Goal: Task Accomplishment & Management: Manage account settings

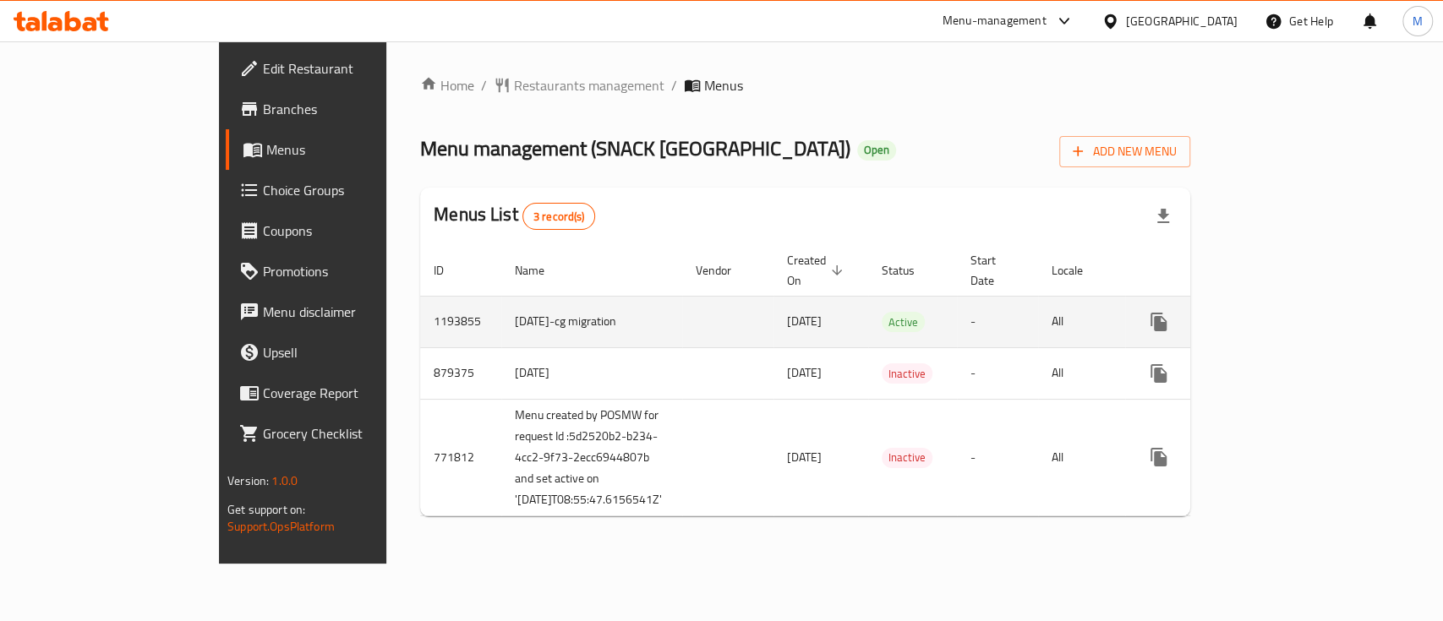
click at [1291, 312] on icon "enhanced table" at bounding box center [1281, 322] width 20 height 20
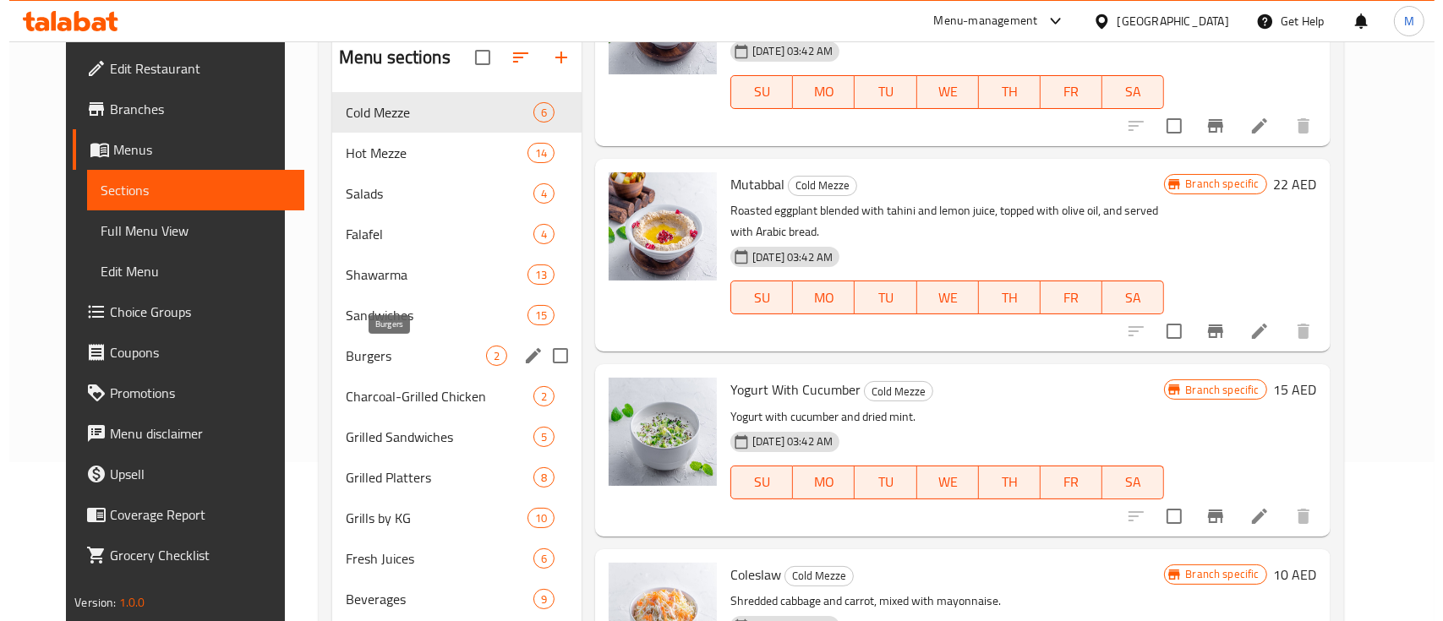
scroll to position [123, 0]
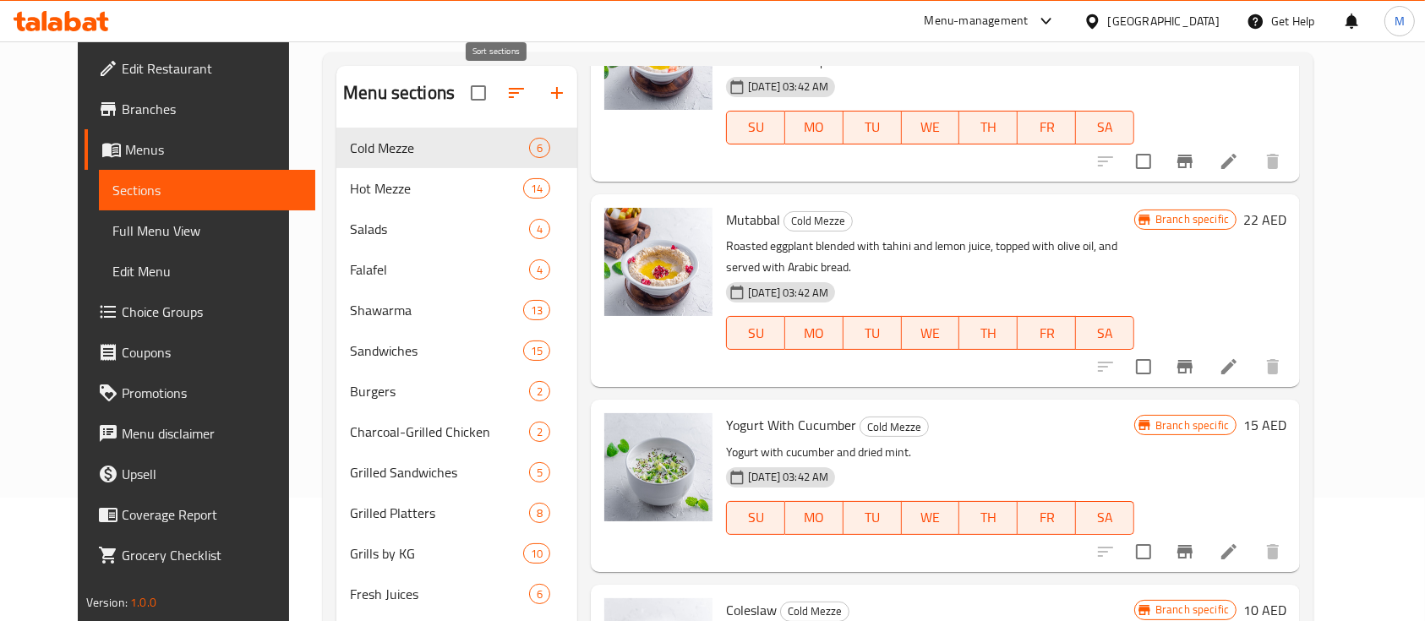
click at [506, 98] on icon "button" at bounding box center [516, 93] width 20 height 20
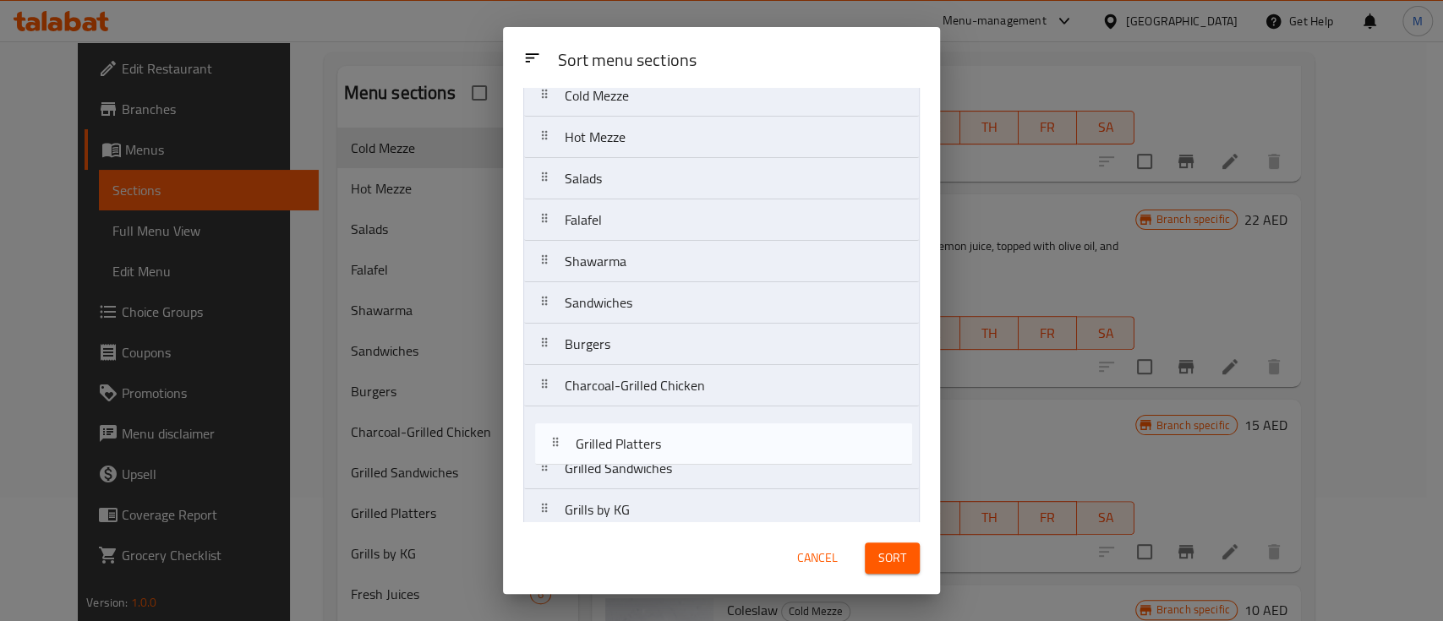
scroll to position [64, 0]
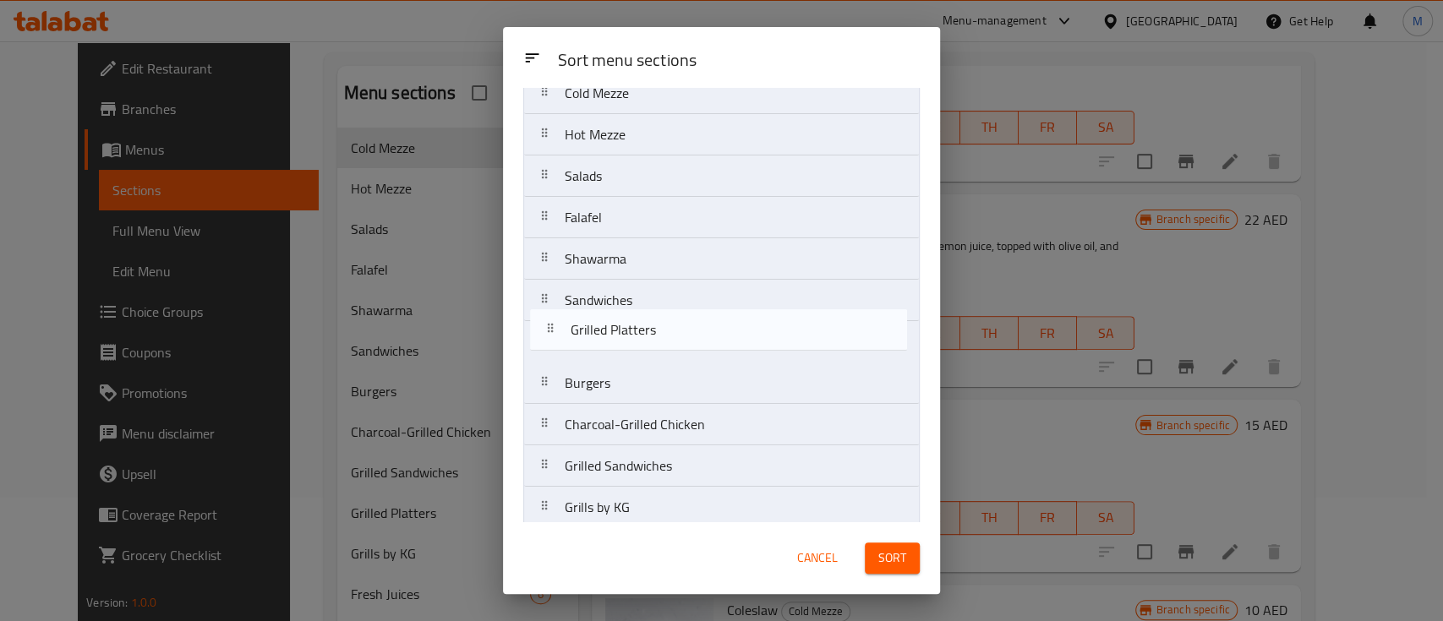
drag, startPoint x: 541, startPoint y: 490, endPoint x: 550, endPoint y: 328, distance: 162.6
click at [550, 328] on nav "Cold Mezze Hot Mezze Salads Falafel Shawarma Sandwiches Burgers Charcoal-Grille…" at bounding box center [721, 342] width 397 height 540
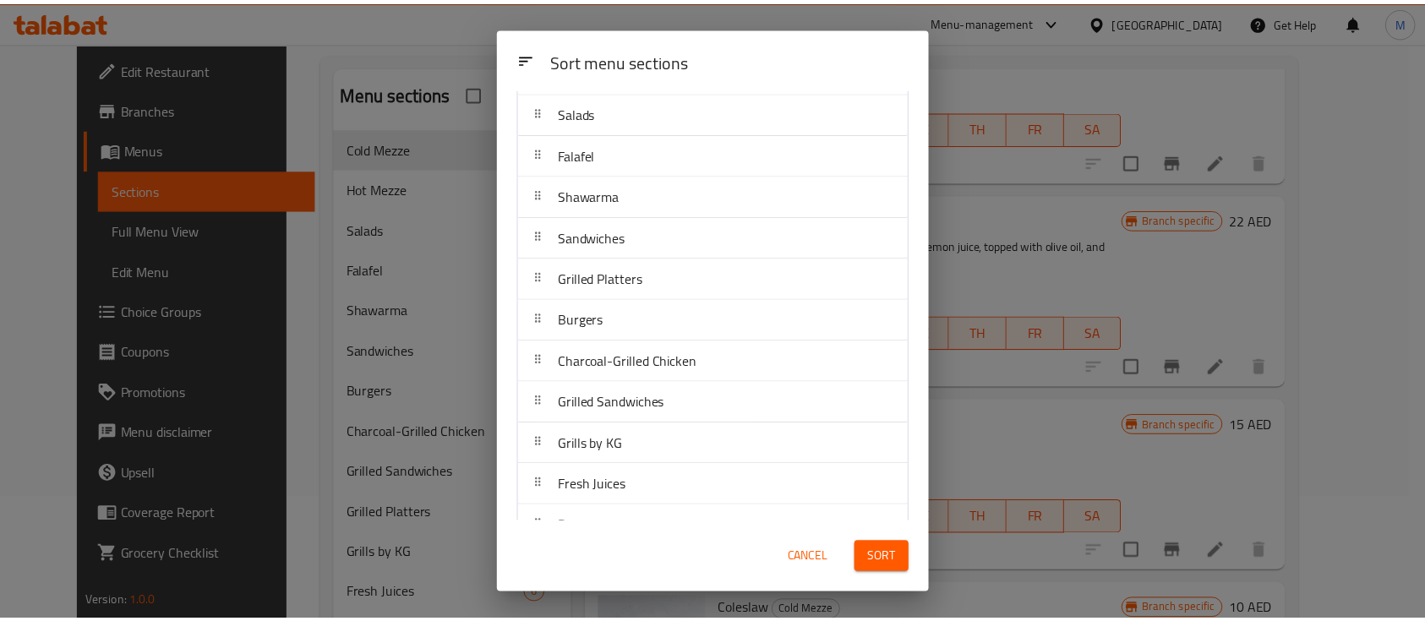
scroll to position [159, 0]
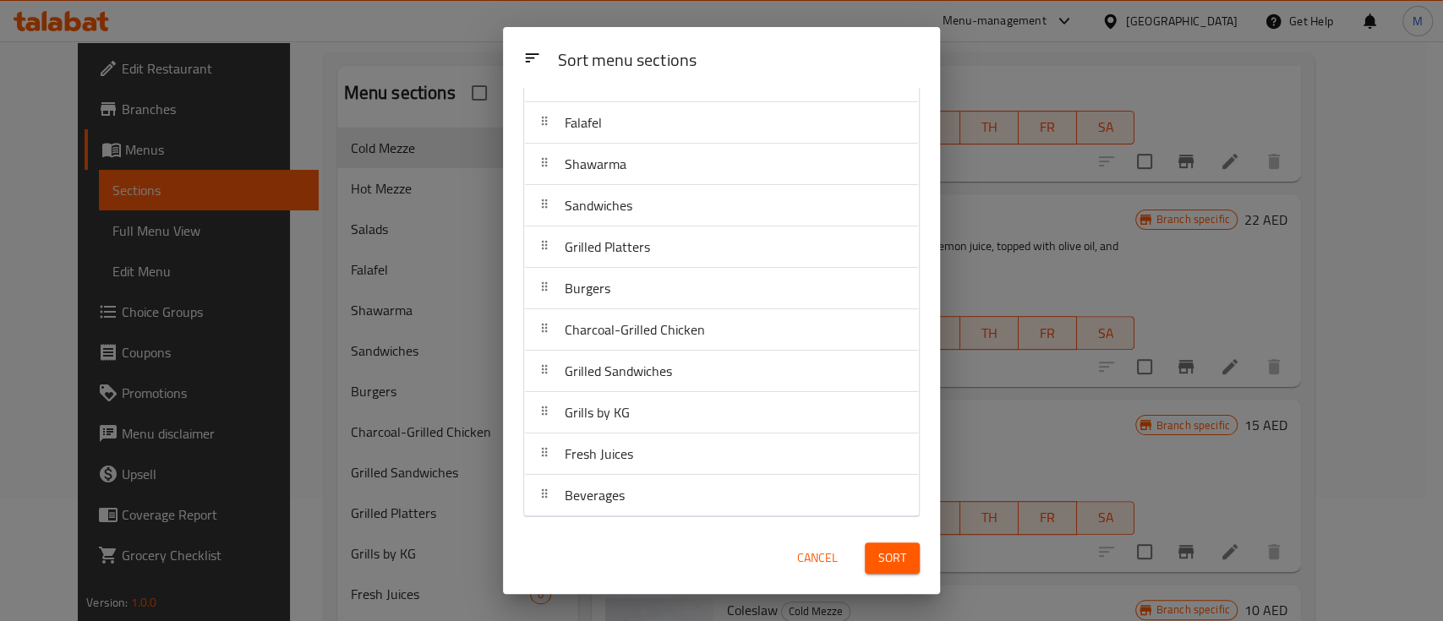
click at [789, 564] on div "Cancel" at bounding box center [817, 559] width 74 height 52
click at [794, 564] on button "Cancel" at bounding box center [817, 558] width 54 height 31
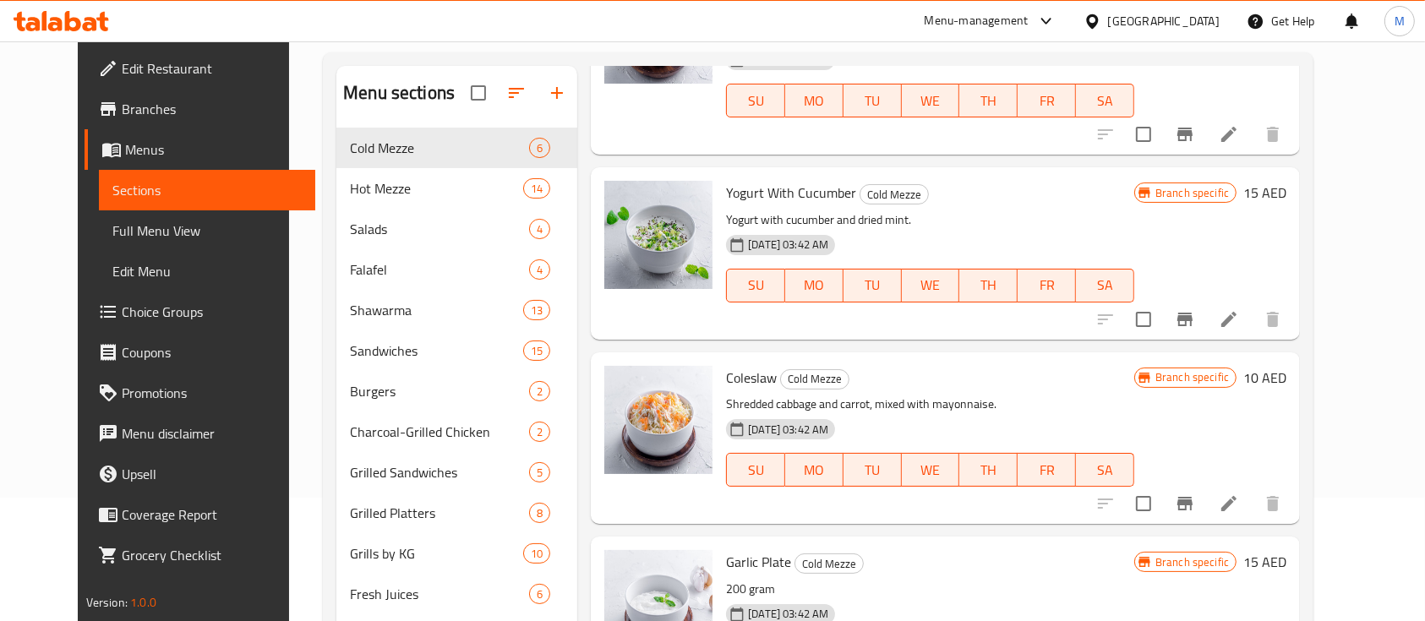
scroll to position [237, 0]
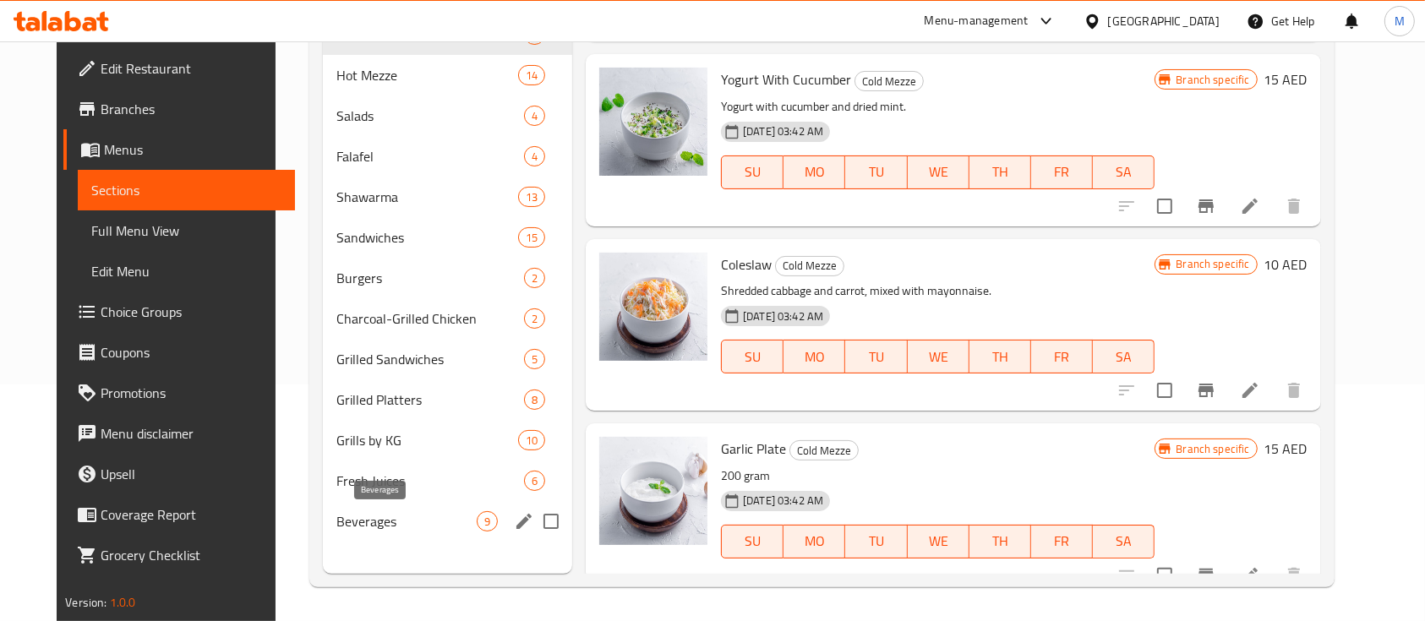
click at [362, 530] on span "Beverages" at bounding box center [406, 521] width 140 height 20
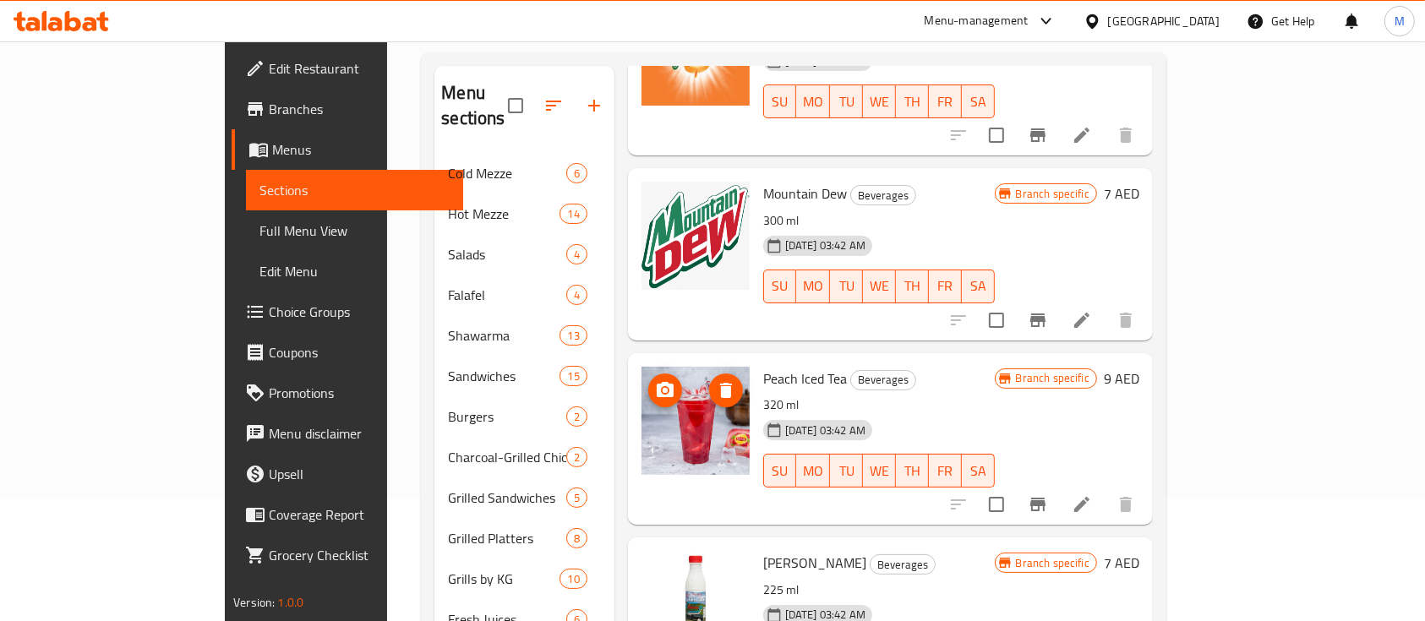
scroll to position [1015, 0]
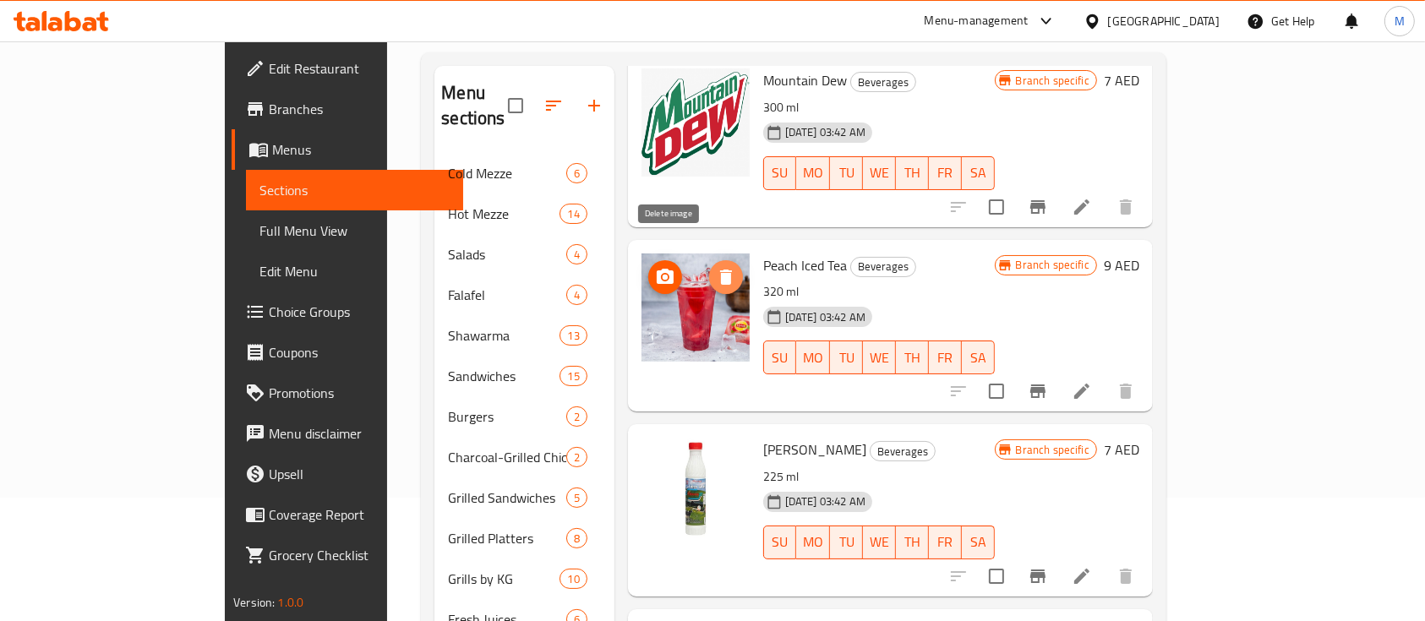
click at [716, 267] on icon "delete image" at bounding box center [726, 277] width 20 height 20
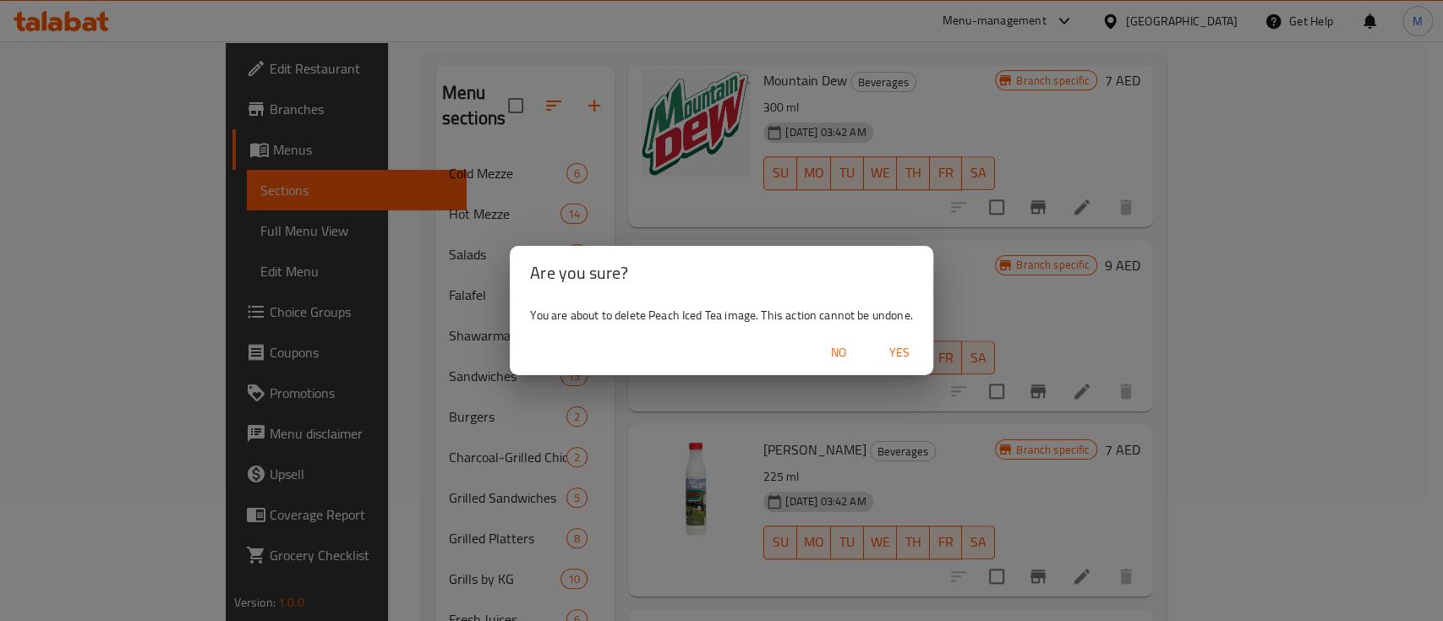
click at [885, 357] on span "Yes" at bounding box center [899, 352] width 41 height 21
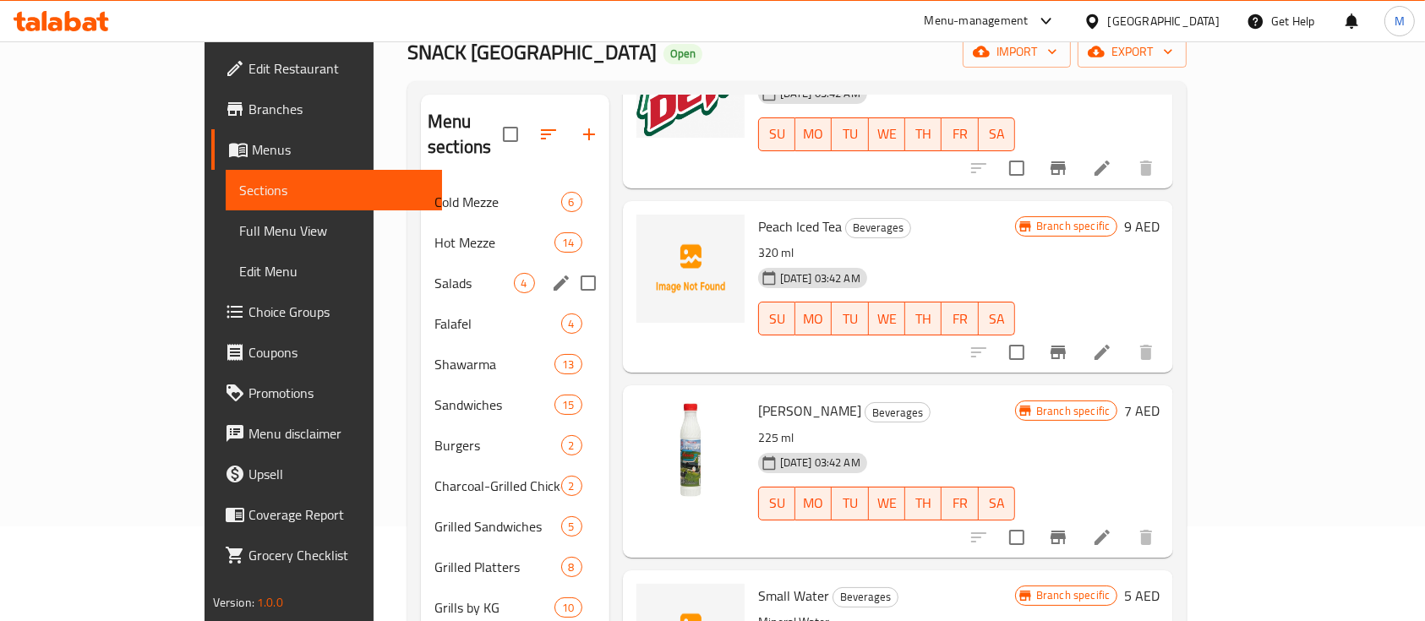
scroll to position [0, 0]
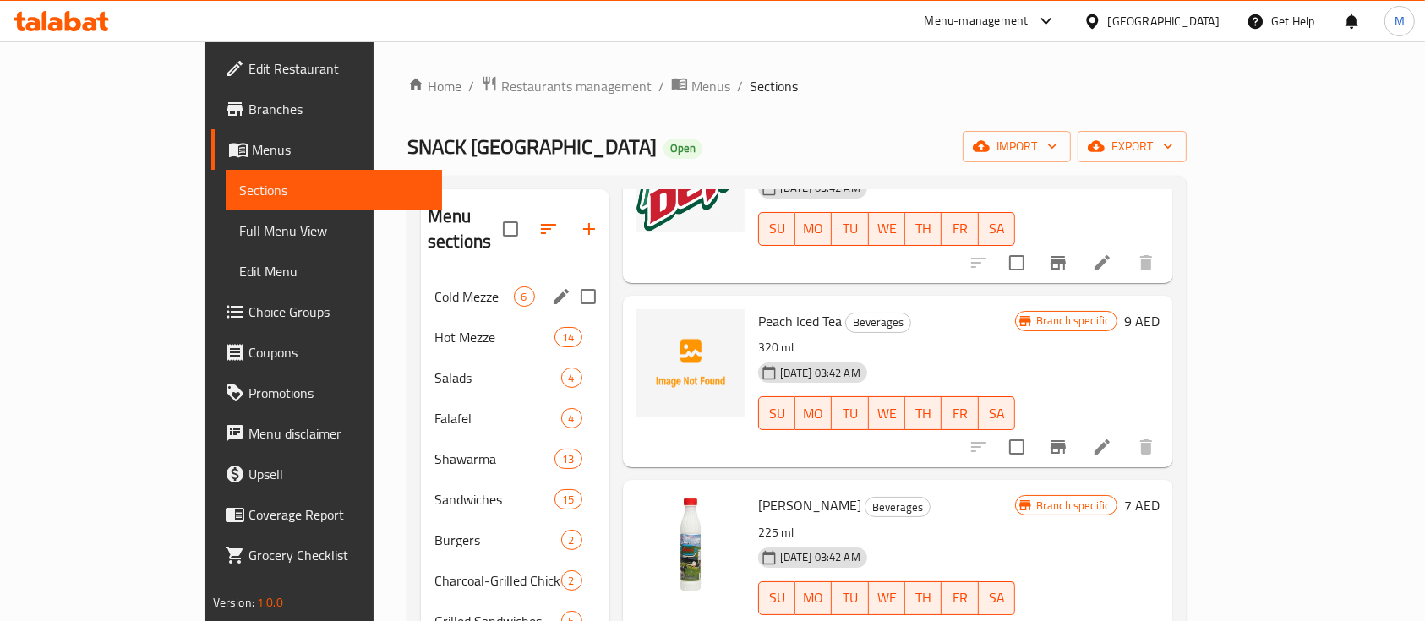
click at [435, 287] on span "Cold Mezze" at bounding box center [474, 297] width 79 height 20
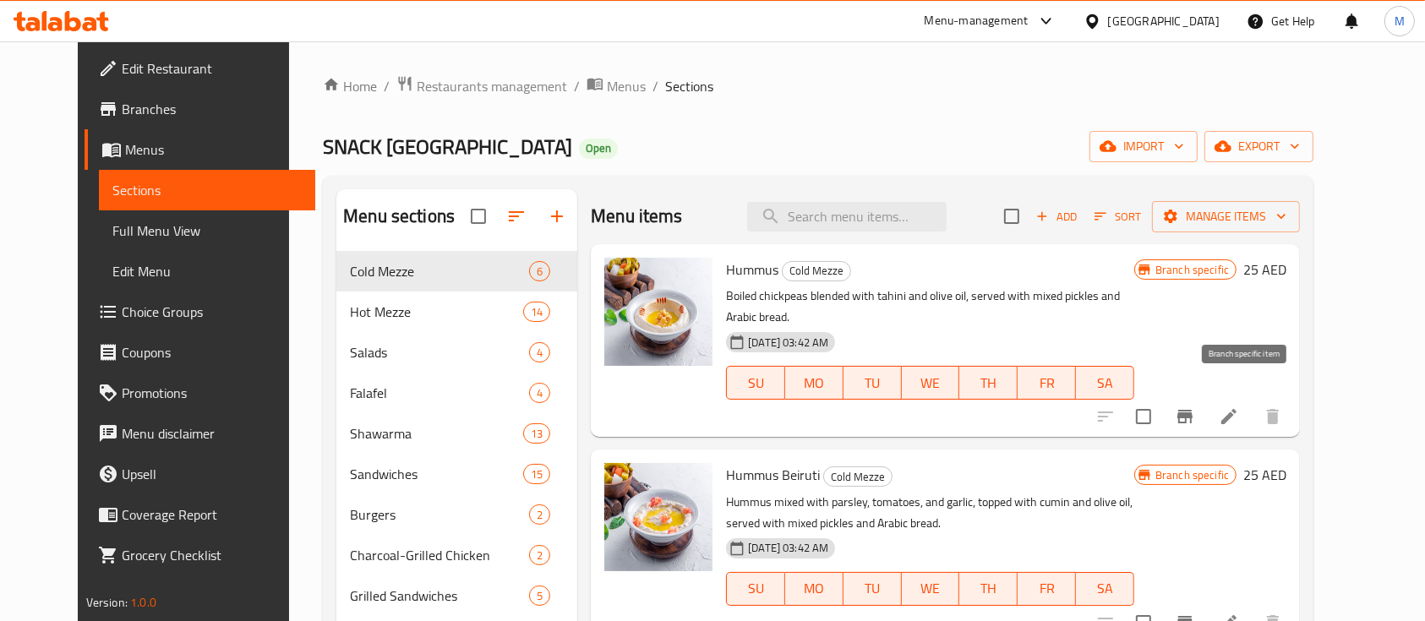
click at [1195, 407] on icon "Branch-specific-item" at bounding box center [1185, 417] width 20 height 20
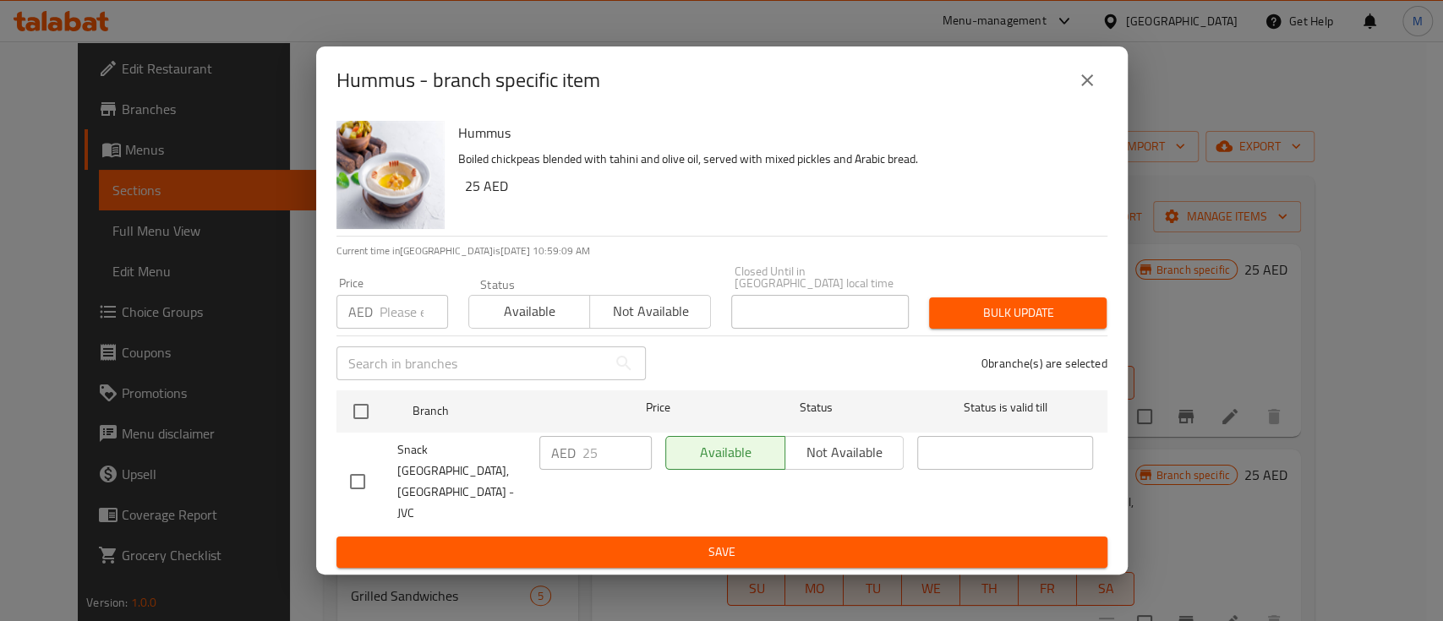
click at [1089, 78] on button "close" at bounding box center [1087, 80] width 41 height 41
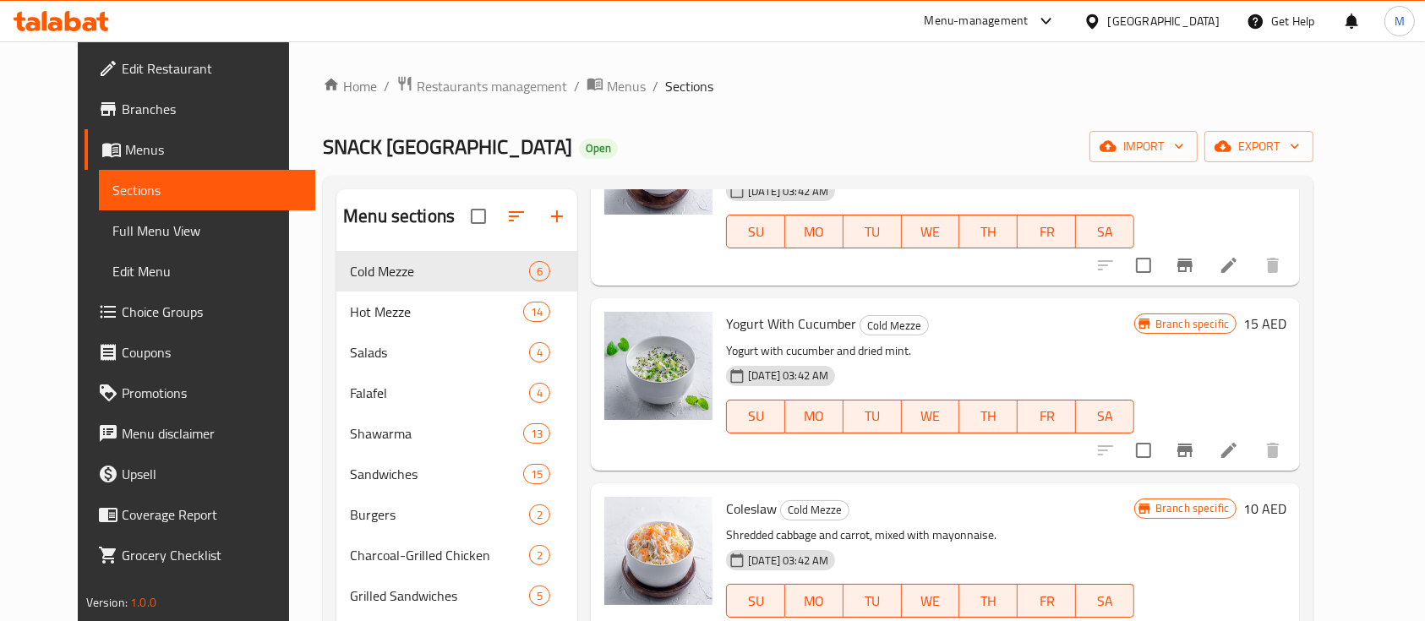
scroll to position [571, 0]
